Goal: Task Accomplishment & Management: Manage account settings

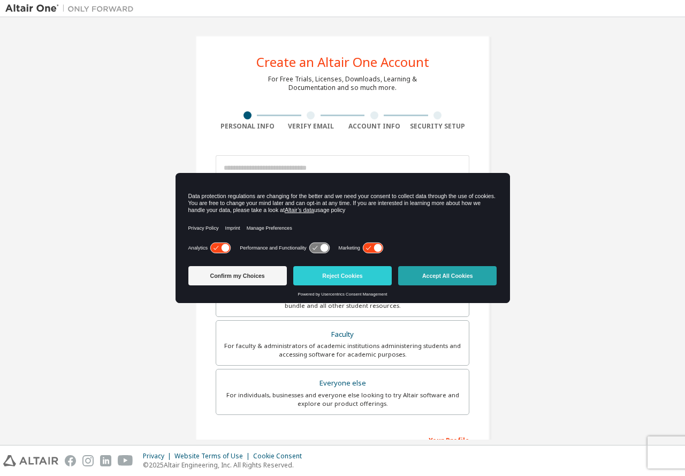
click at [473, 280] on button "Accept All Cookies" at bounding box center [447, 275] width 98 height 19
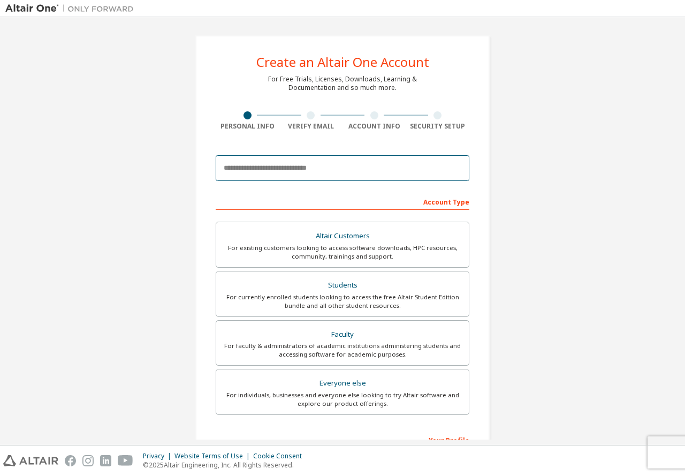
click at [273, 168] on input "email" at bounding box center [343, 168] width 254 height 26
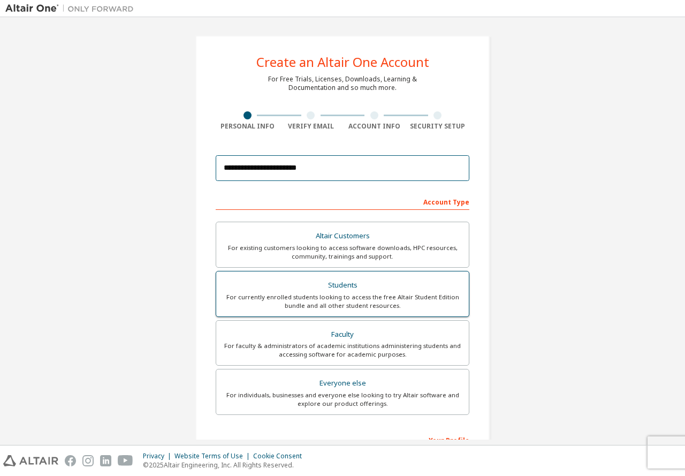
type input "**********"
click at [332, 294] on div "For currently enrolled students looking to access the free Altair Student Editi…" at bounding box center [343, 301] width 240 height 17
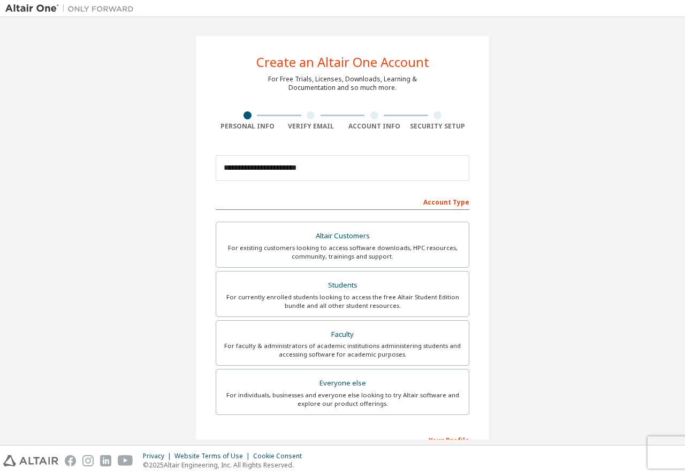
drag, startPoint x: 324, startPoint y: 340, endPoint x: 323, endPoint y: 318, distance: 22.0
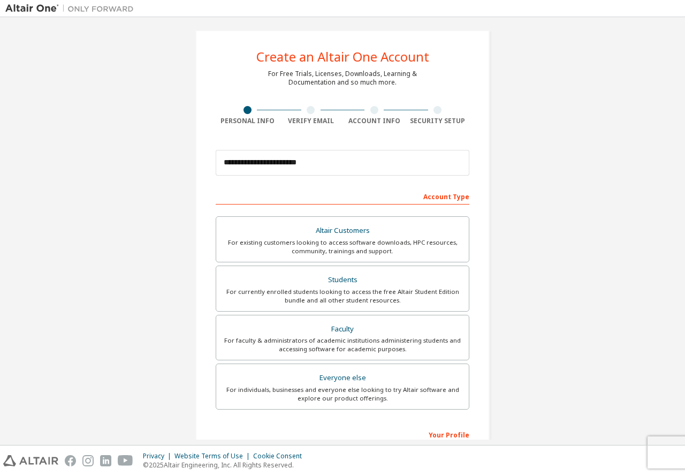
scroll to position [25, 0]
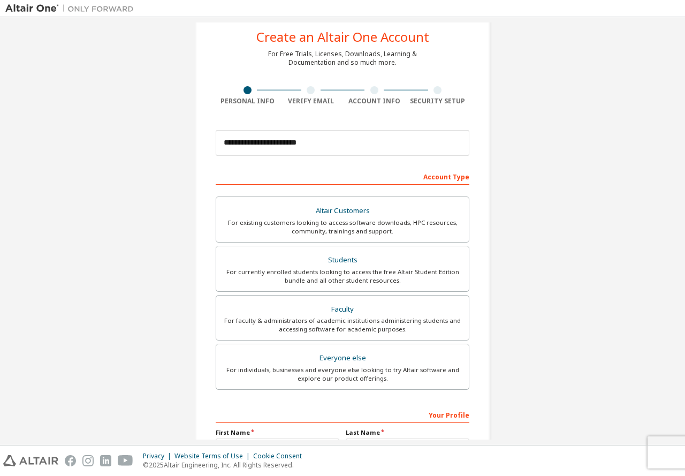
drag, startPoint x: 321, startPoint y: 328, endPoint x: 359, endPoint y: 442, distance: 119.7
drag, startPoint x: 359, startPoint y: 237, endPoint x: 360, endPoint y: 208, distance: 29.5
drag, startPoint x: 359, startPoint y: 211, endPoint x: 358, endPoint y: 217, distance: 5.9
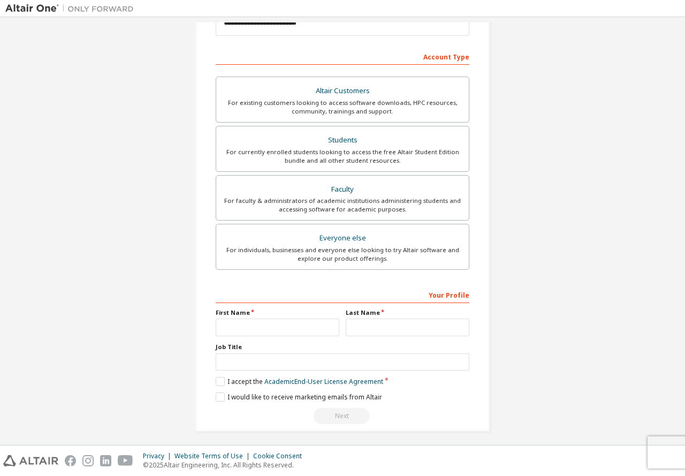
scroll to position [150, 0]
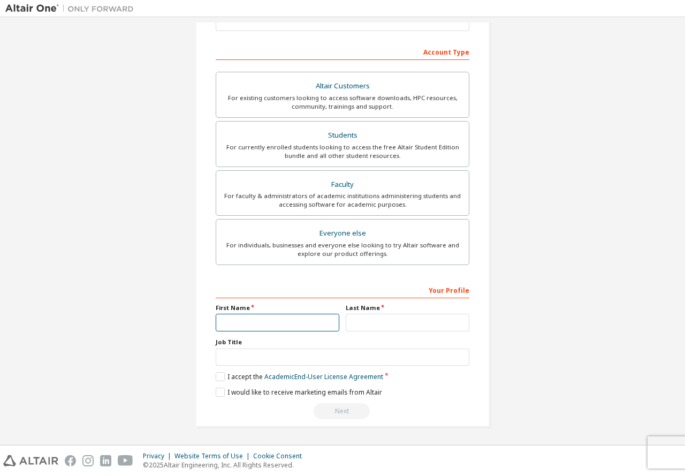
click at [286, 325] on input "text" at bounding box center [278, 323] width 124 height 18
type input "****"
click at [417, 321] on input "text" at bounding box center [408, 323] width 124 height 18
type input "****"
click at [325, 346] on label "Job Title" at bounding box center [343, 342] width 254 height 9
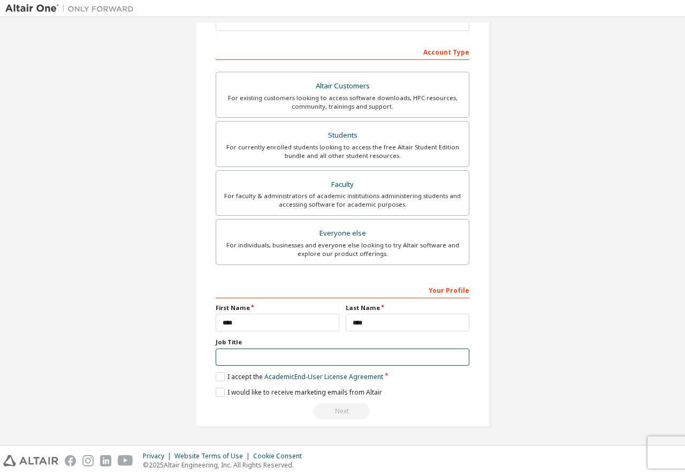
click at [327, 353] on input "text" at bounding box center [343, 357] width 254 height 18
type input "*******"
click at [218, 379] on label "I accept the Academic End-User License Agreement" at bounding box center [300, 376] width 168 height 9
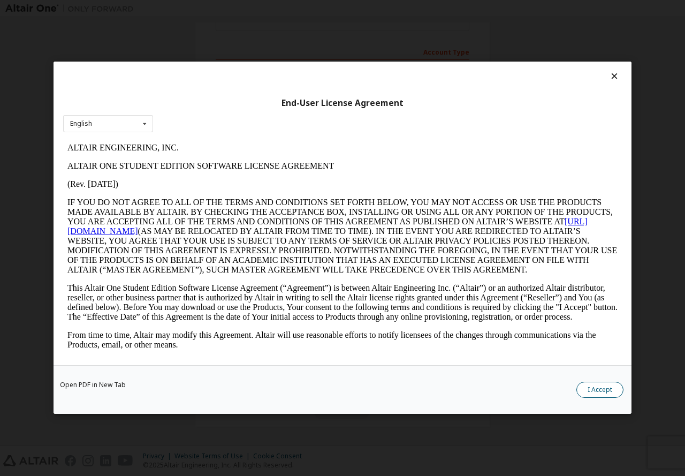
scroll to position [0, 0]
click at [608, 390] on button "I Accept" at bounding box center [600, 390] width 47 height 16
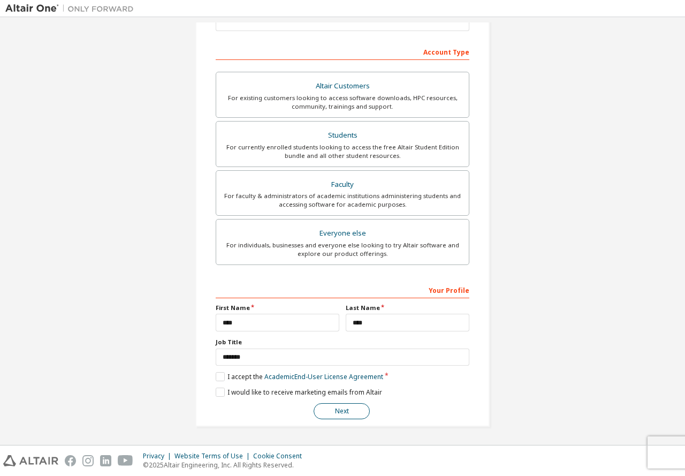
click at [351, 409] on button "Next" at bounding box center [342, 411] width 56 height 16
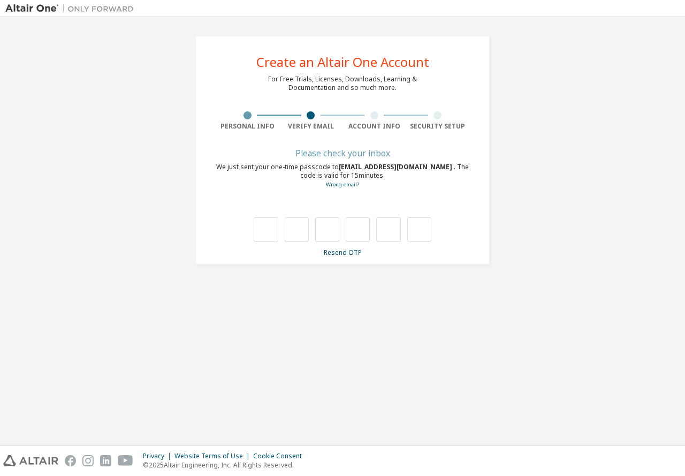
type input "*"
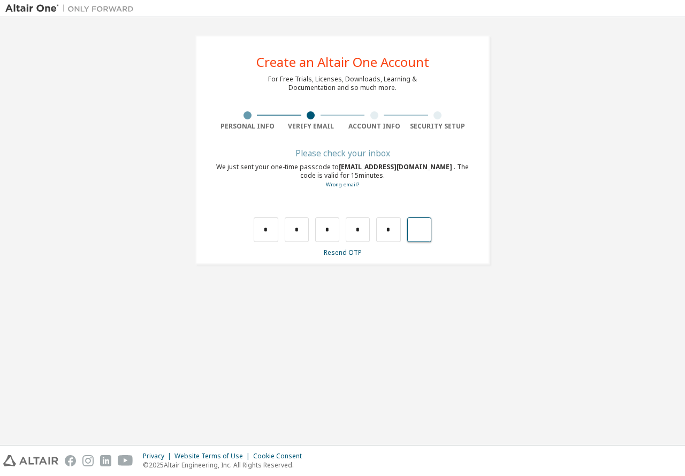
type input "*"
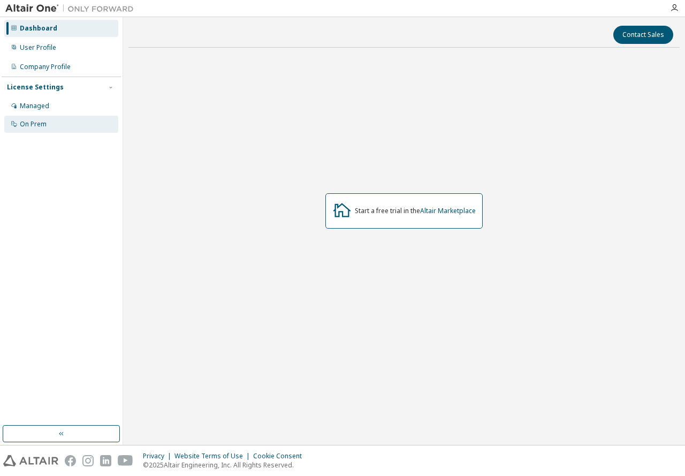
click at [98, 124] on div "On Prem" at bounding box center [61, 124] width 114 height 17
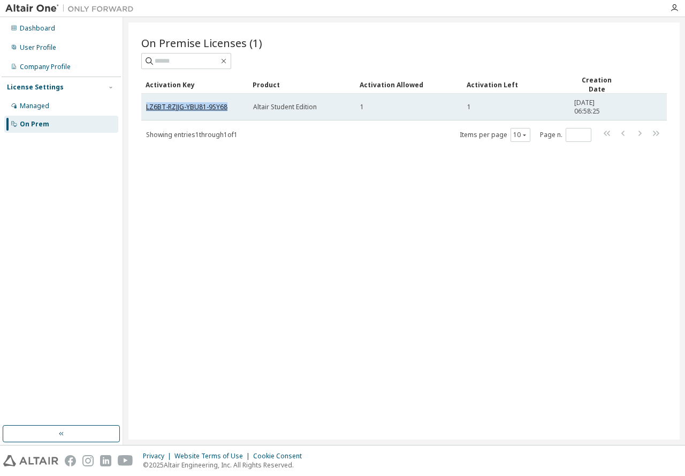
drag, startPoint x: 227, startPoint y: 105, endPoint x: 146, endPoint y: 109, distance: 80.9
click at [146, 109] on div "LZ6BT-RZJJG-YBU81-9SY68" at bounding box center [194, 107] width 97 height 9
copy link "LZ6BT-RZJJG-YBU81-9SY68"
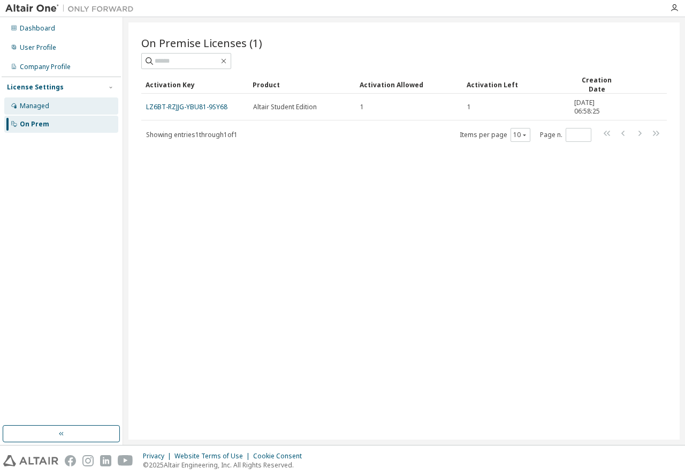
click at [81, 104] on div "Managed" at bounding box center [61, 105] width 114 height 17
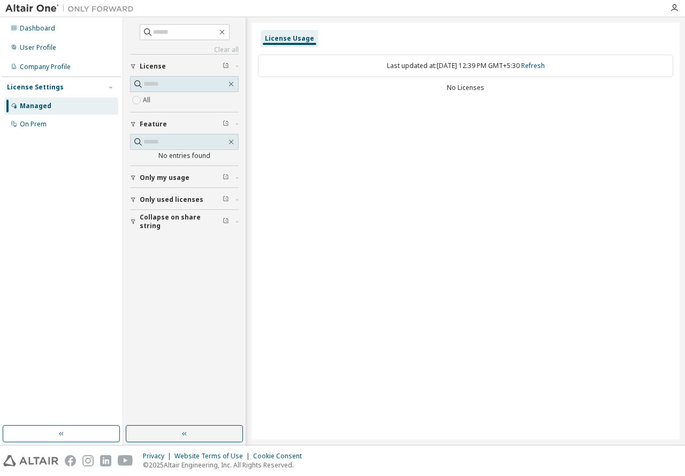
click at [360, 123] on div "License Usage Last updated at: Fri 2025-10-03 12:39 PM GMT+5:30 Refresh No Lice…" at bounding box center [466, 230] width 428 height 417
click at [226, 34] on icon "button" at bounding box center [222, 32] width 9 height 9
click at [326, 64] on div "Last updated at: Fri 2025-10-03 12:39 PM GMT+5:30 Refresh" at bounding box center [465, 66] width 415 height 22
drag, startPoint x: 380, startPoint y: 72, endPoint x: 296, endPoint y: 54, distance: 85.6
click at [378, 72] on div "Last updated at: Fri 2025-10-03 12:39 PM GMT+5:30 Refresh" at bounding box center [465, 66] width 415 height 22
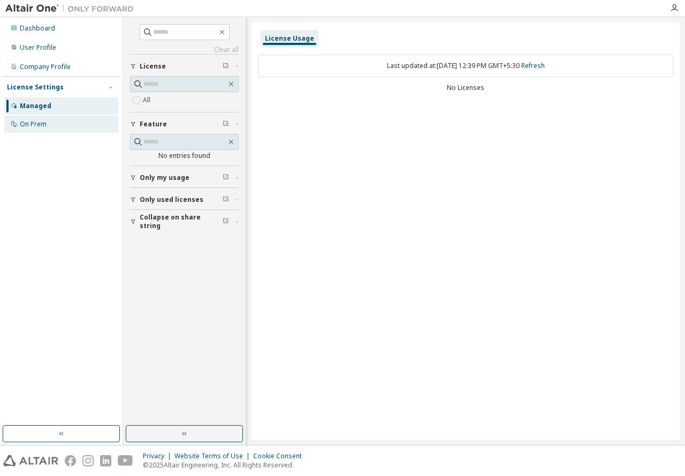
click at [92, 124] on div "On Prem" at bounding box center [61, 124] width 114 height 17
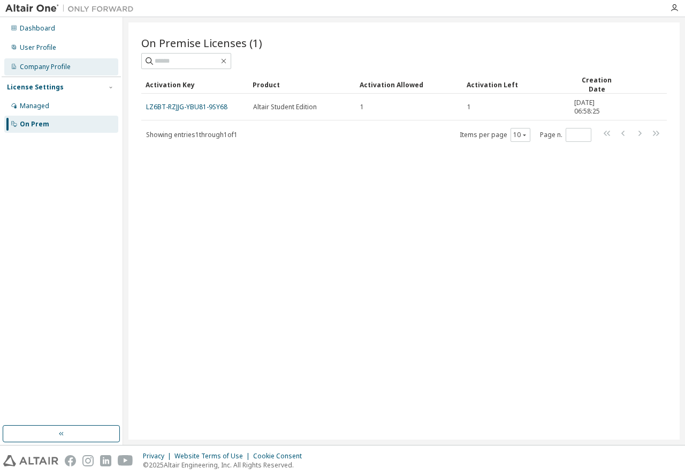
click at [49, 71] on div "Company Profile" at bounding box center [61, 66] width 114 height 17
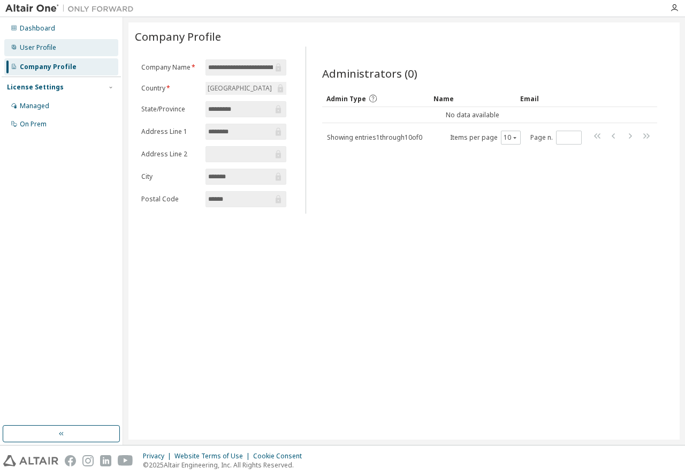
click at [45, 48] on div "User Profile" at bounding box center [38, 47] width 36 height 9
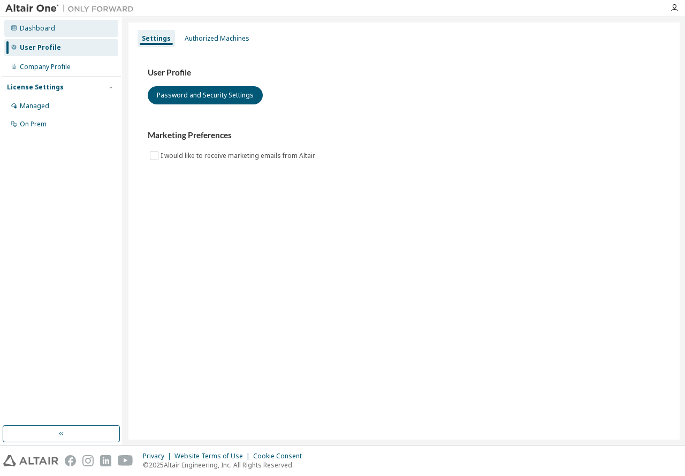
click at [45, 35] on div "Dashboard" at bounding box center [61, 28] width 114 height 17
